Goal: Transaction & Acquisition: Purchase product/service

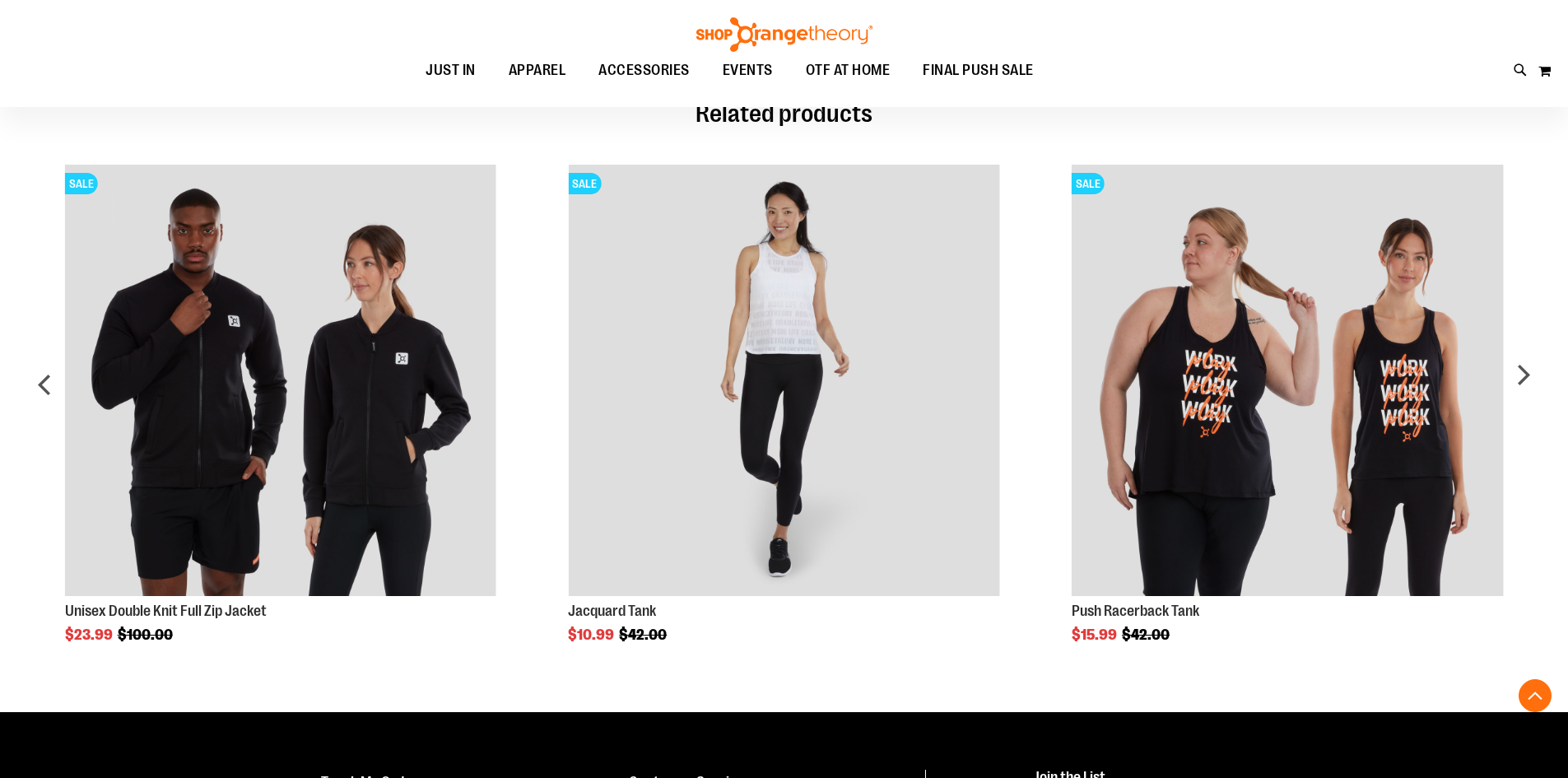
scroll to position [904, 0]
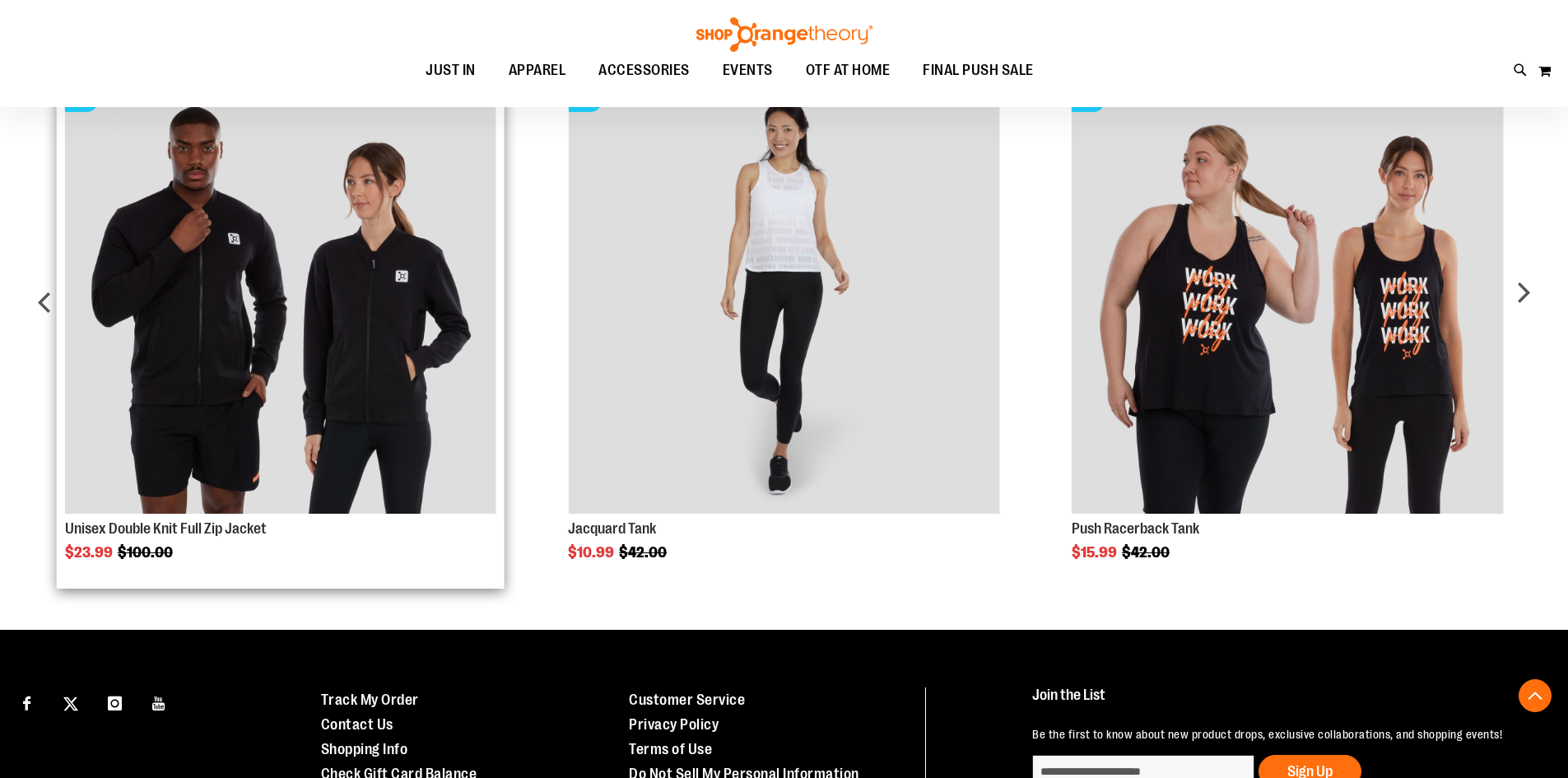
click at [489, 275] on img "Product Page Link" at bounding box center [280, 297] width 431 height 431
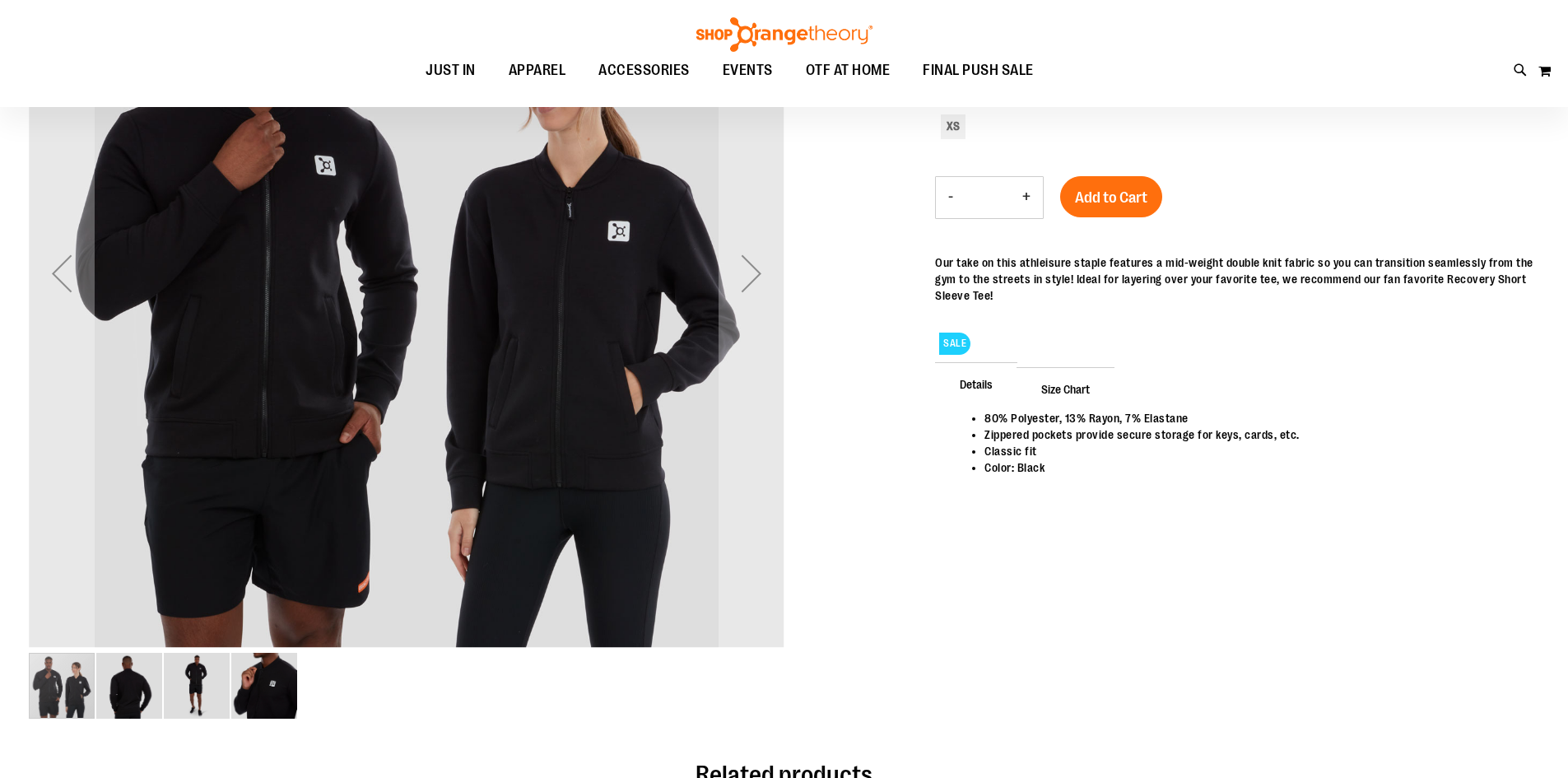
scroll to position [79, 0]
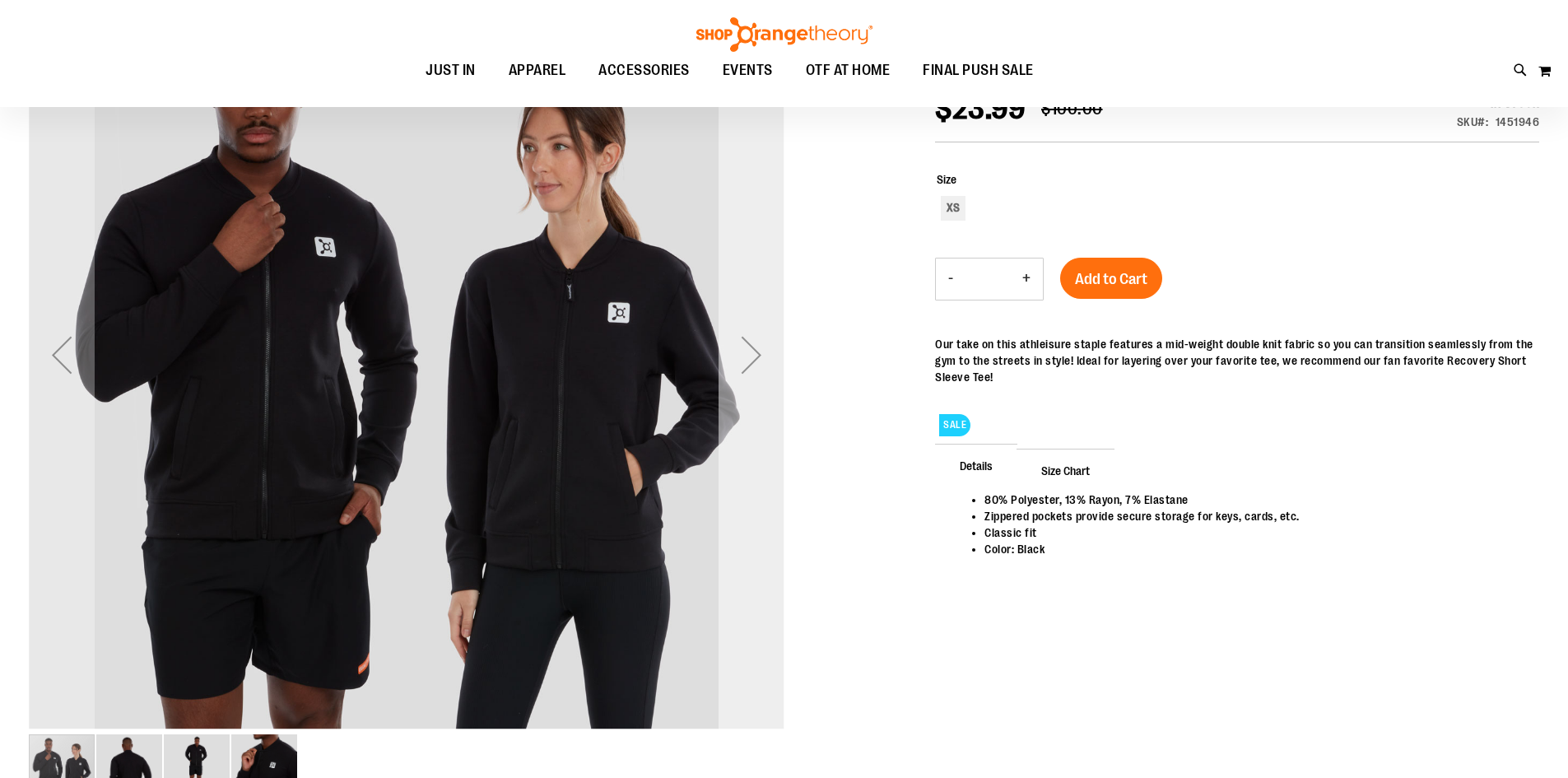
click at [767, 368] on div "Next" at bounding box center [751, 355] width 66 height 66
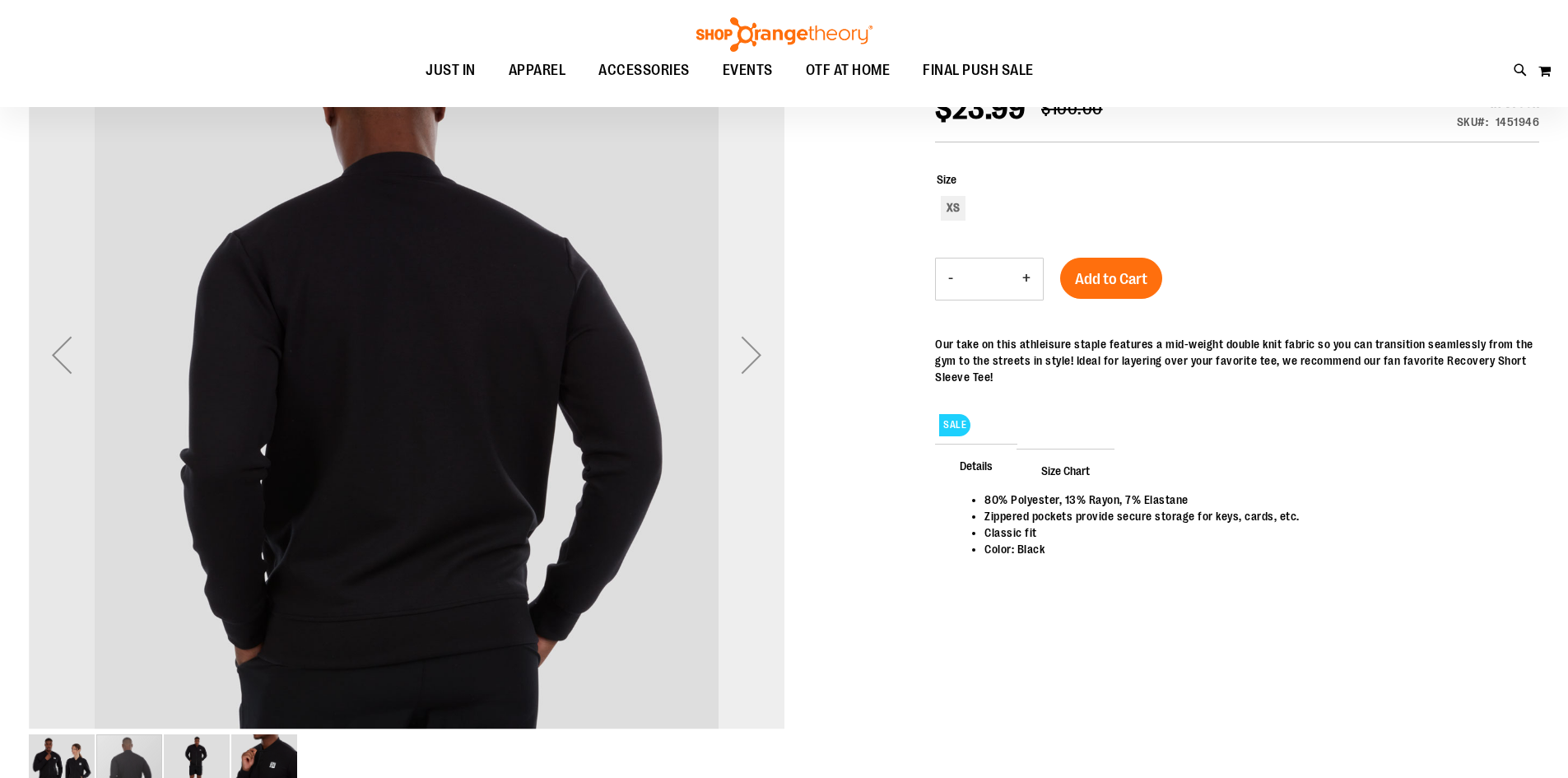
click at [767, 368] on div "Next" at bounding box center [751, 355] width 66 height 66
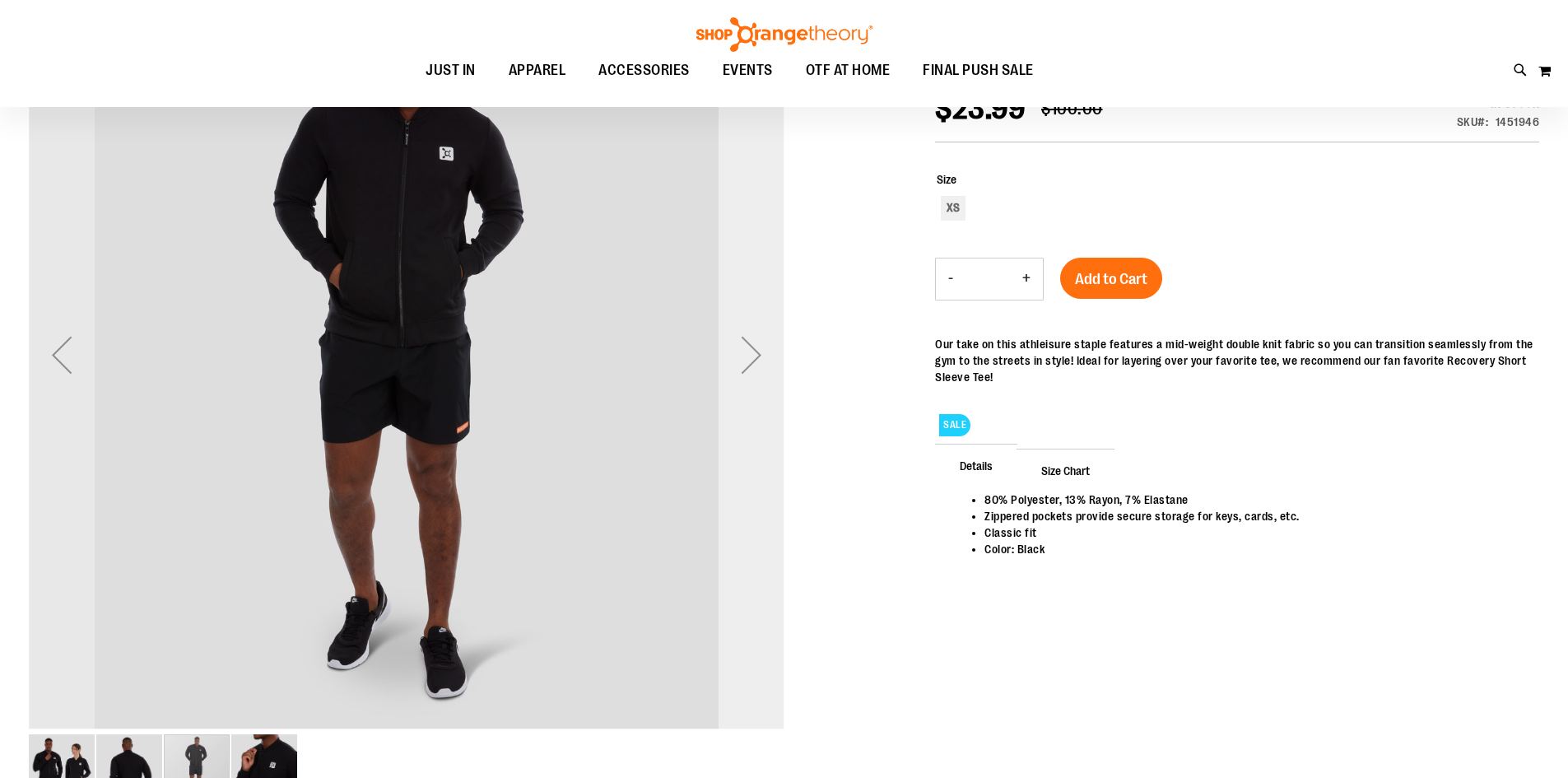
scroll to position [0, 0]
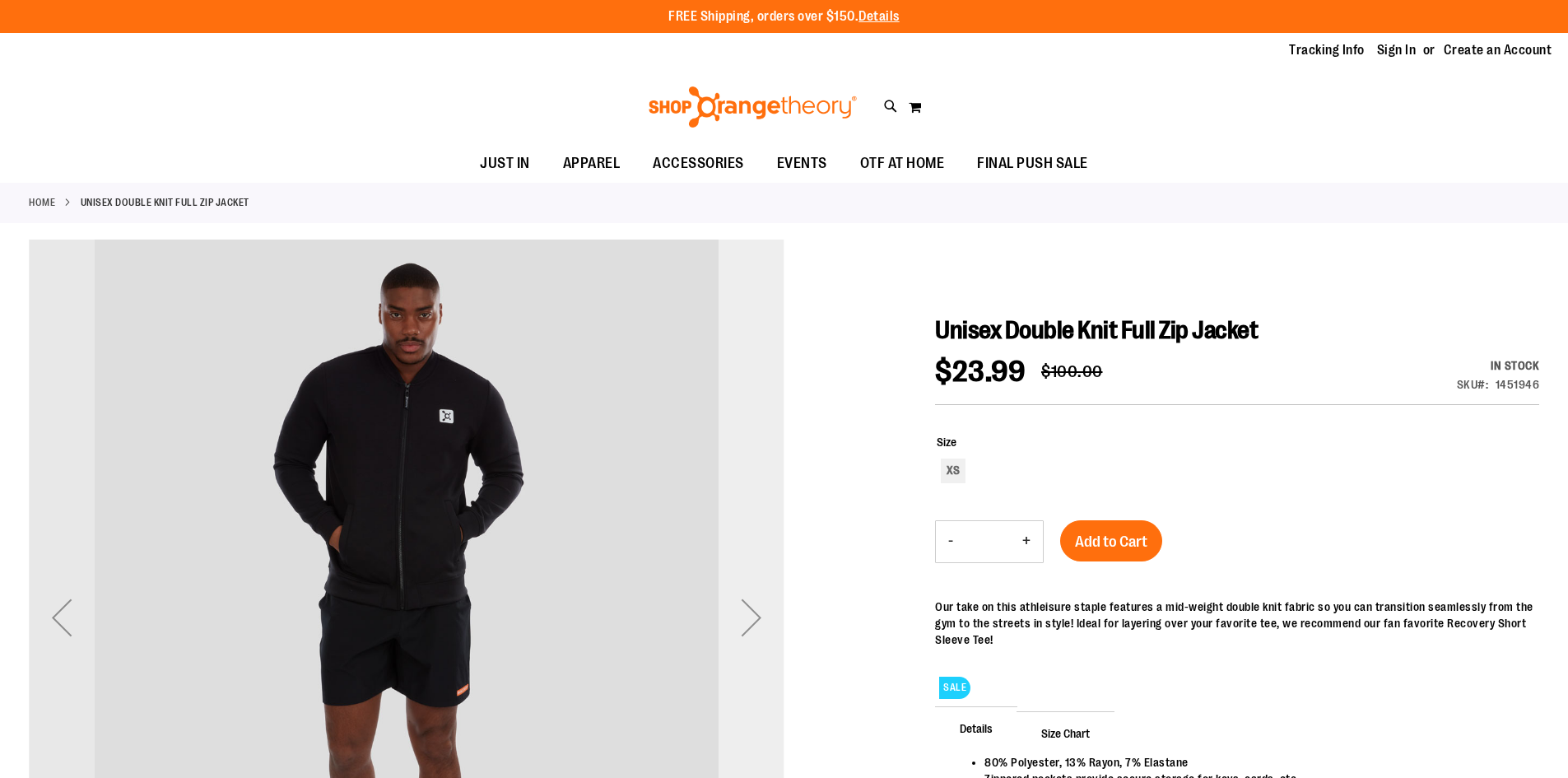
click at [748, 547] on div "Next" at bounding box center [751, 617] width 66 height 756
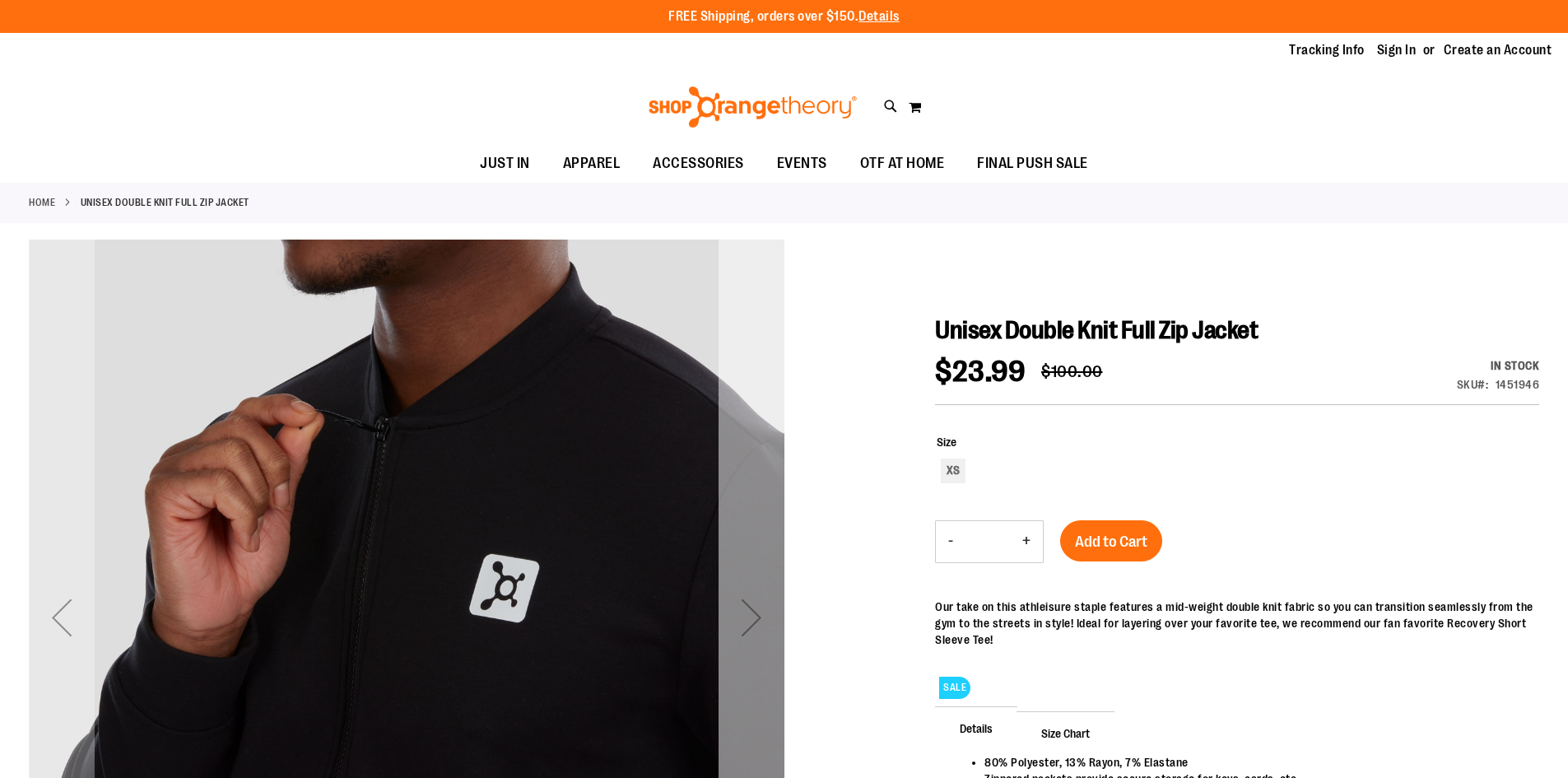
click at [748, 547] on div "Next" at bounding box center [751, 617] width 66 height 756
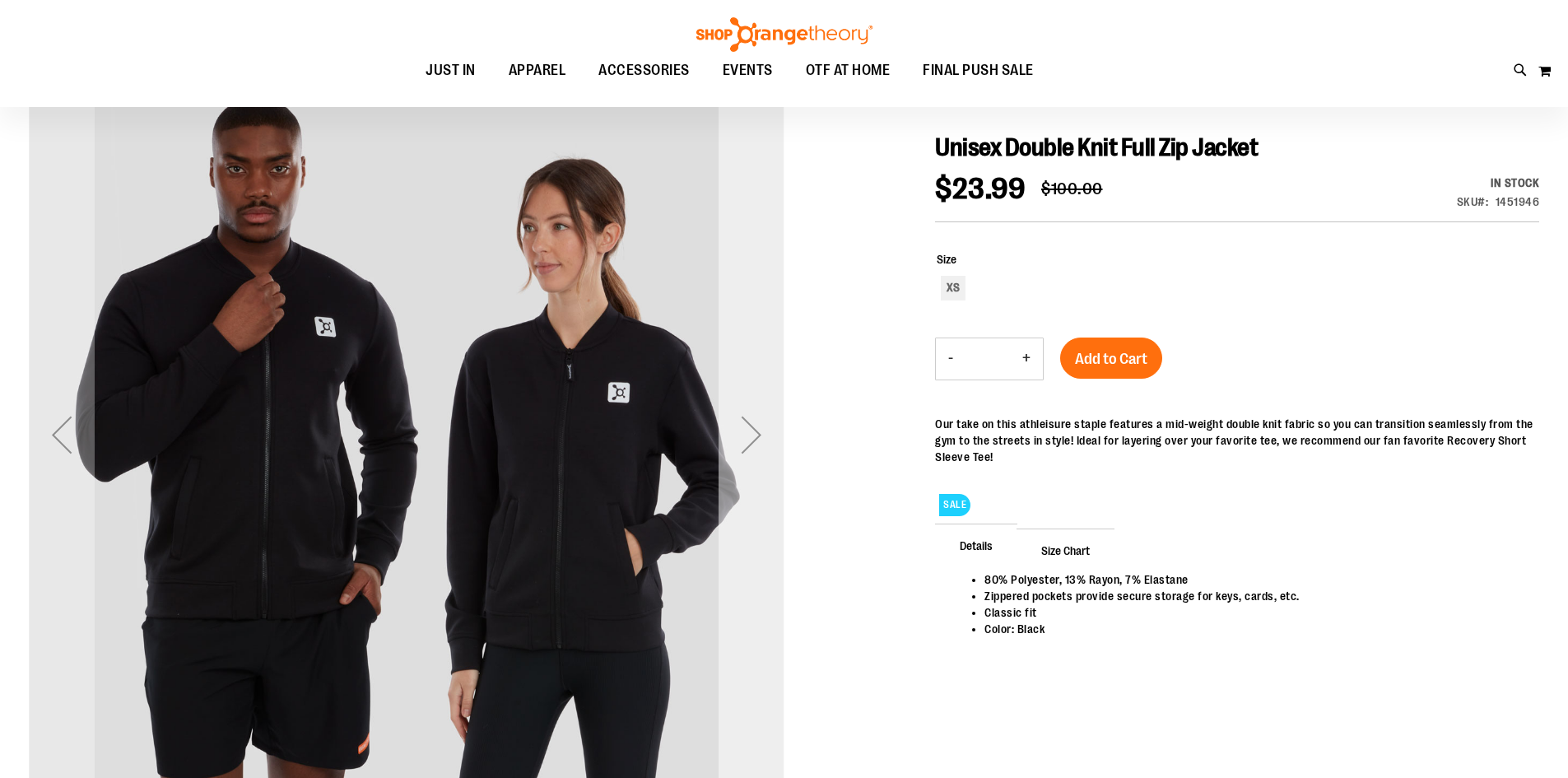
scroll to position [81, 0]
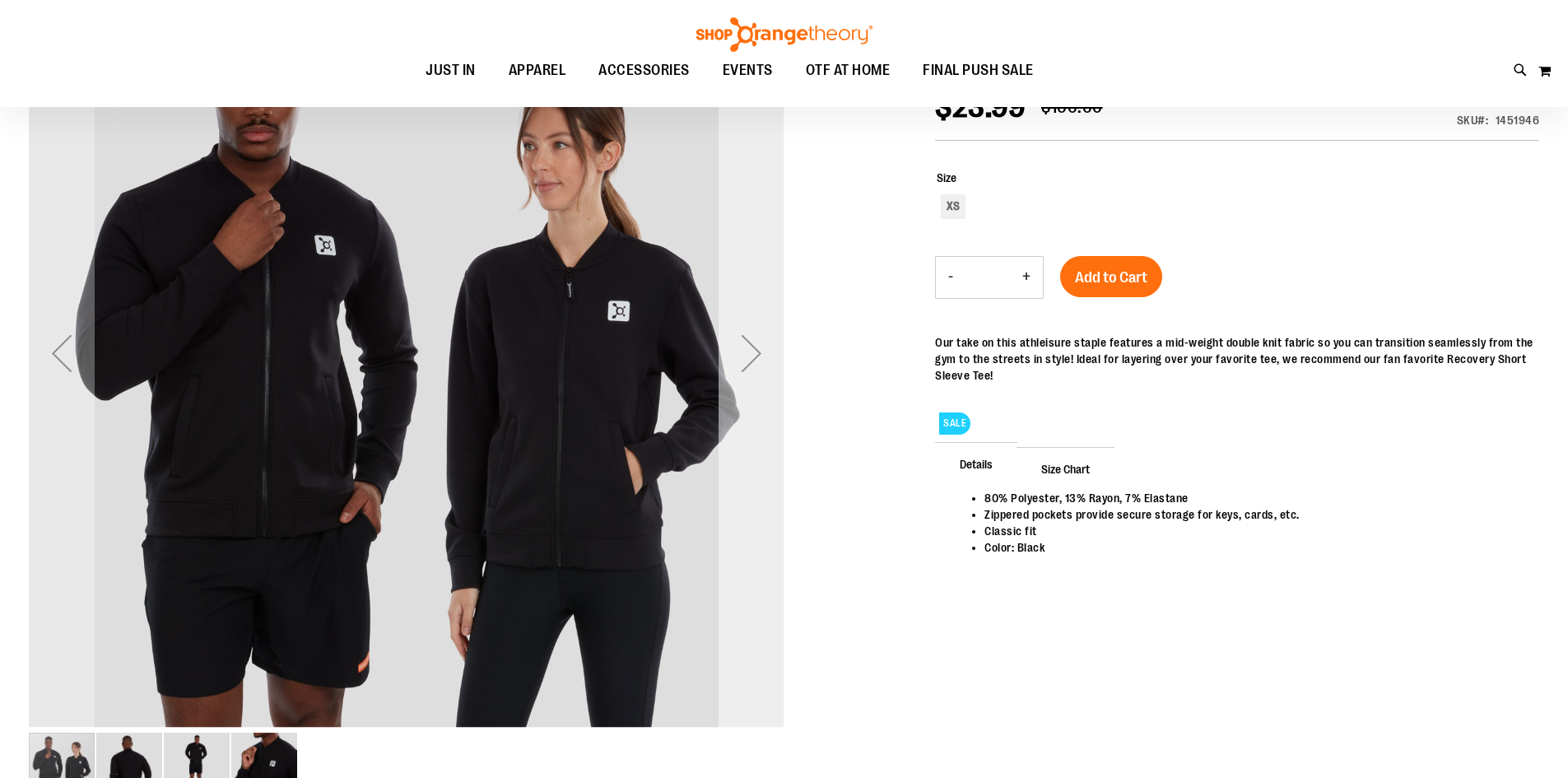
click at [745, 394] on div "Next" at bounding box center [751, 354] width 66 height 756
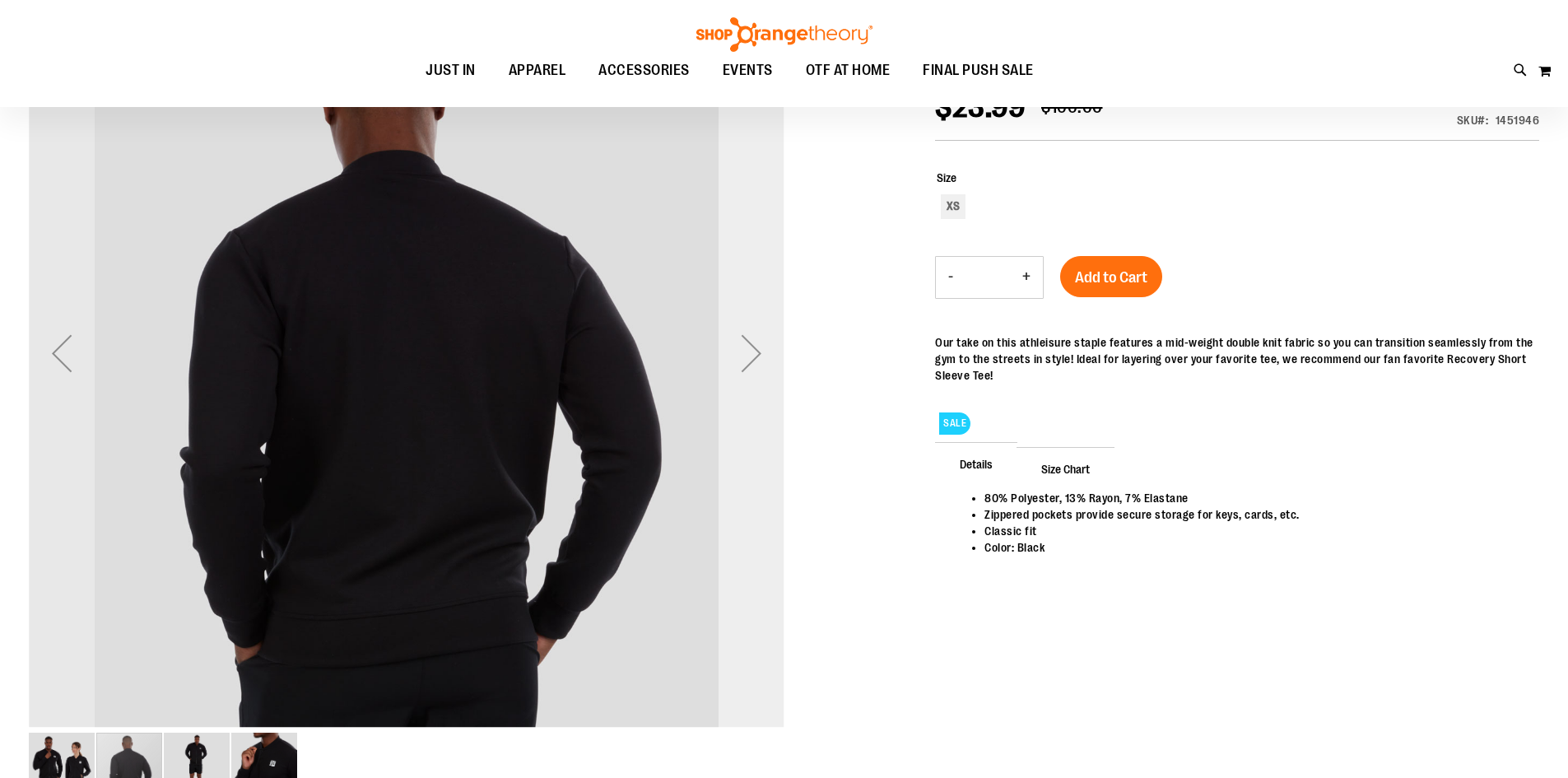
click at [745, 394] on div "Next" at bounding box center [751, 354] width 66 height 756
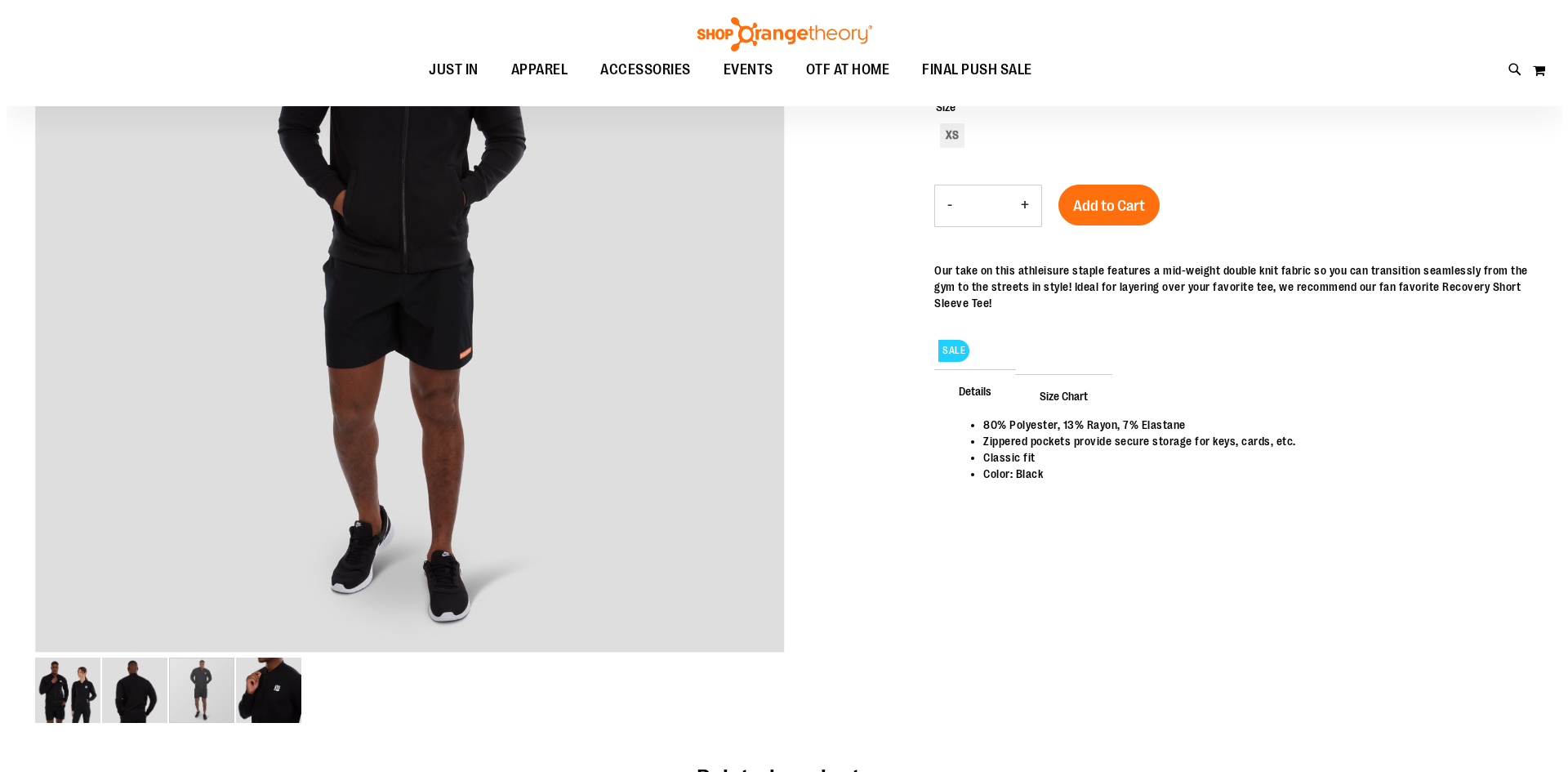
scroll to position [0, 0]
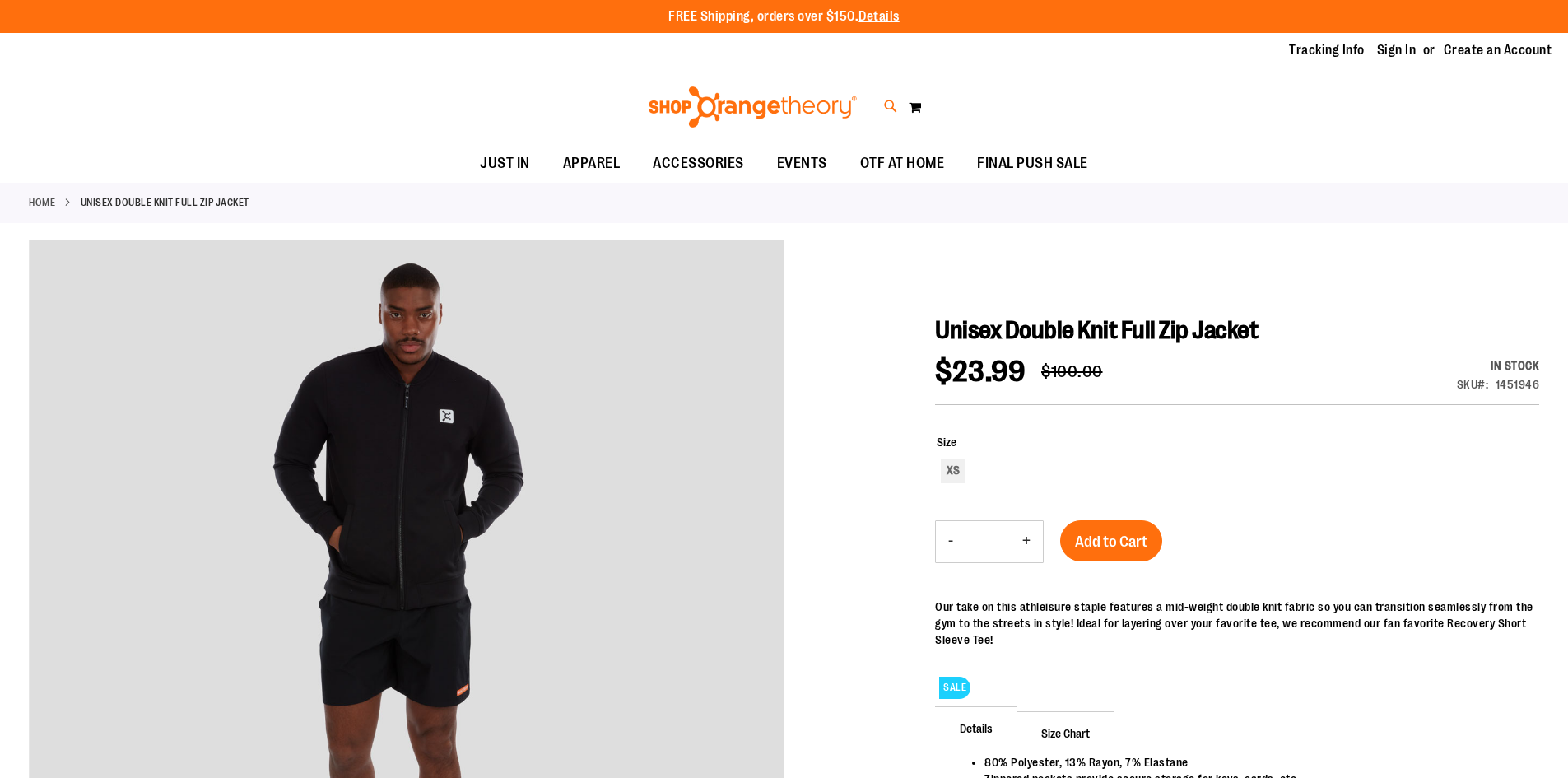
click at [885, 109] on icon at bounding box center [891, 107] width 14 height 19
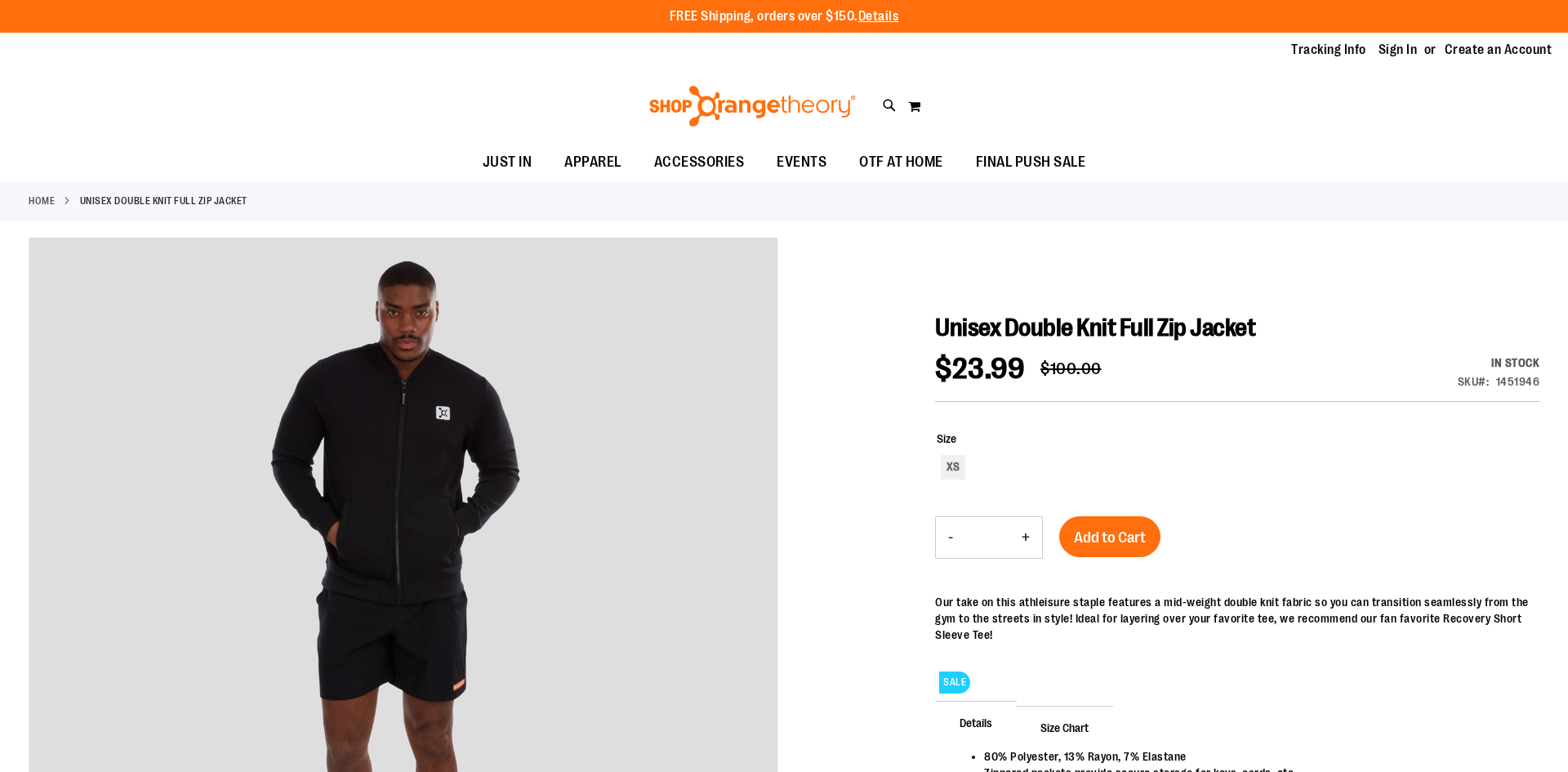
click at [636, 83] on input "Search" at bounding box center [784, 92] width 1244 height 54
click at [425, 198] on div "lululemon Brushed Softstreme Half Zip $137.00 53% Recycled Polyester, 38% Modal…" at bounding box center [371, 205] width 201 height 53
type input "**********"
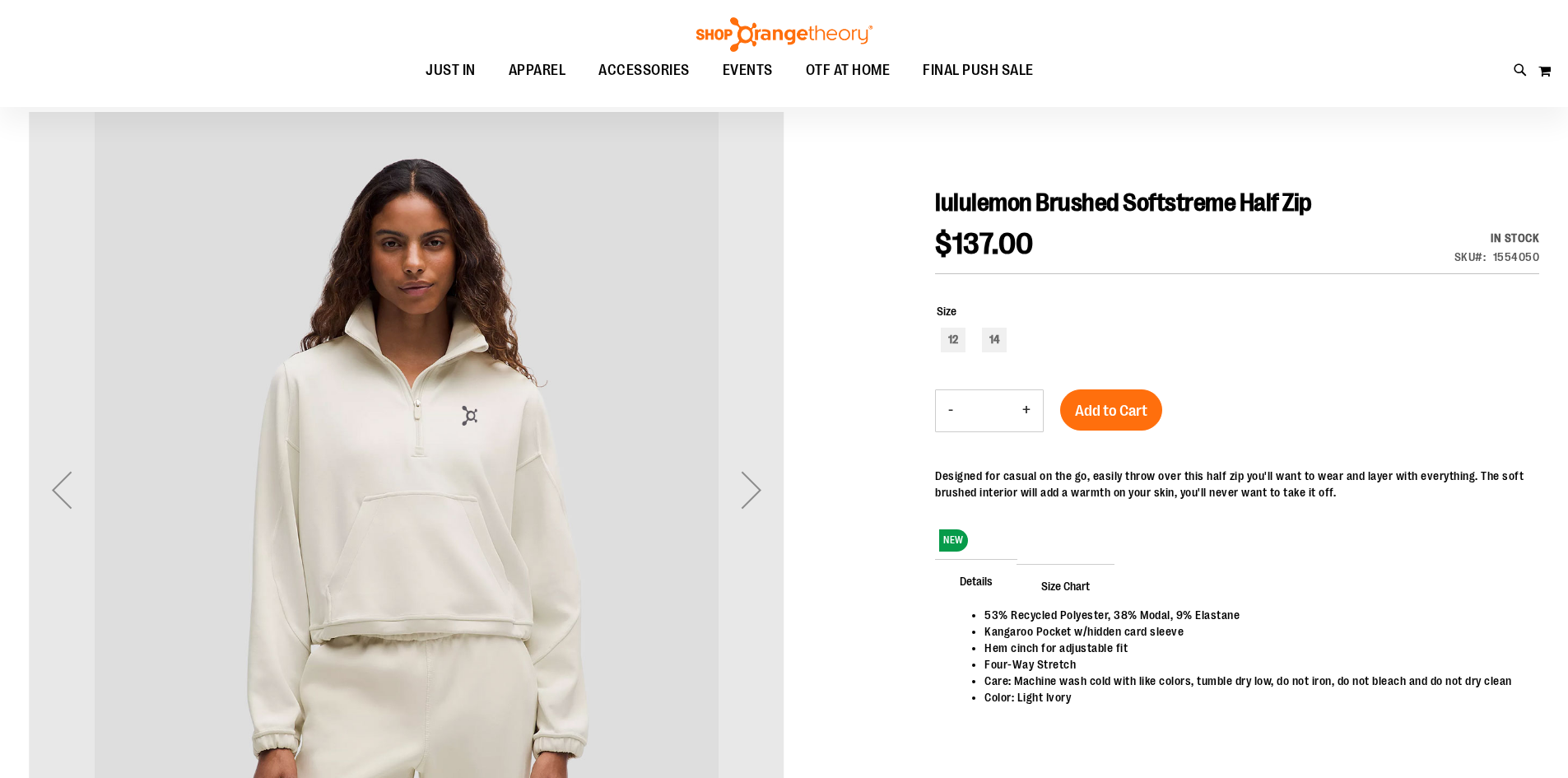
scroll to position [164, 0]
